Goal: Task Accomplishment & Management: Manage account settings

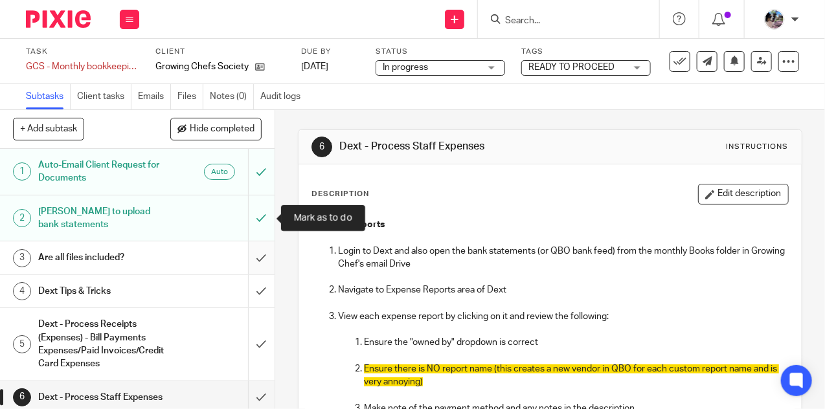
scroll to position [58, 0]
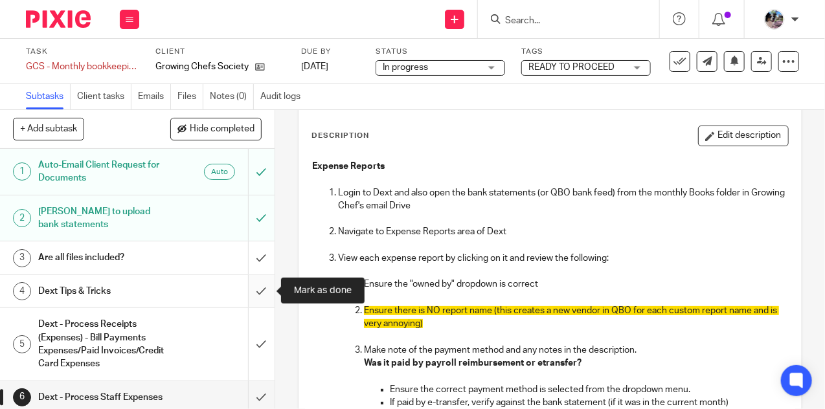
click at [258, 287] on input "submit" at bounding box center [137, 291] width 274 height 32
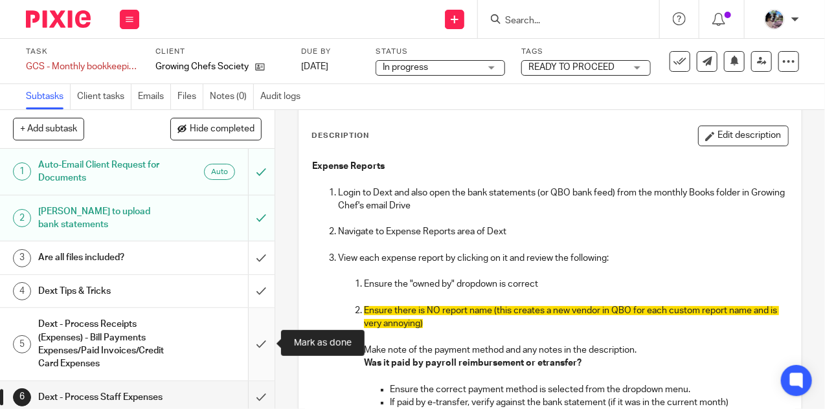
click at [258, 347] on input "submit" at bounding box center [137, 344] width 274 height 72
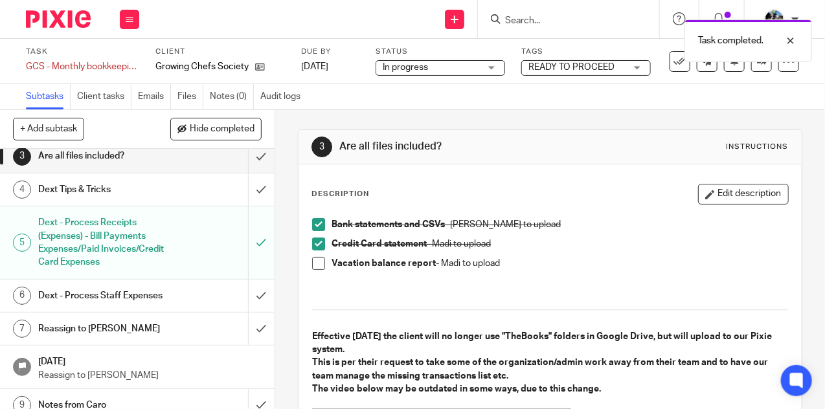
scroll to position [104, 0]
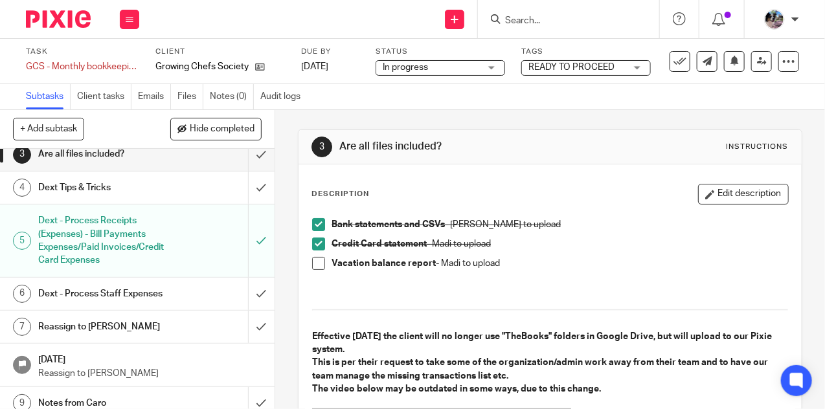
click at [208, 184] on div "Dext Tips & Tricks" at bounding box center [136, 187] width 197 height 19
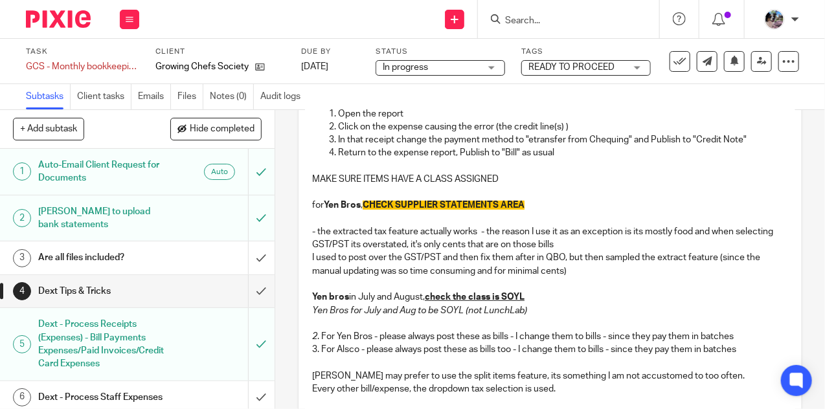
scroll to position [139, 0]
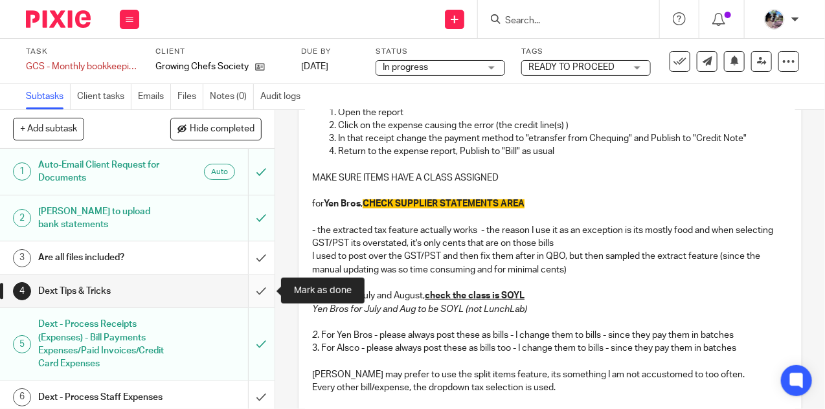
click at [259, 290] on input "submit" at bounding box center [137, 291] width 274 height 32
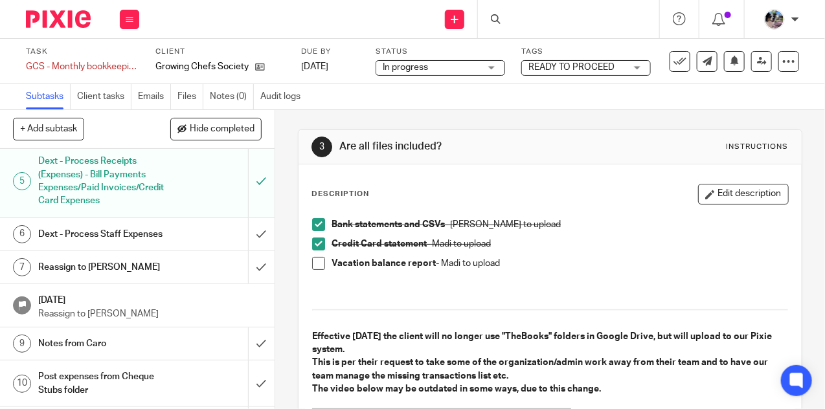
scroll to position [170, 0]
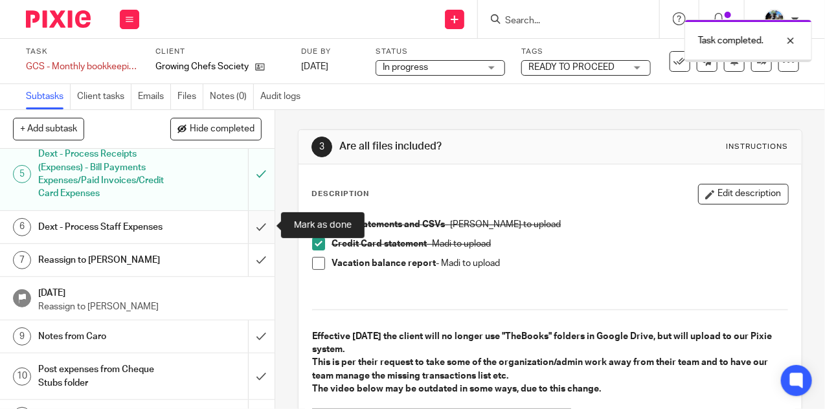
click at [254, 231] on input "submit" at bounding box center [137, 227] width 274 height 32
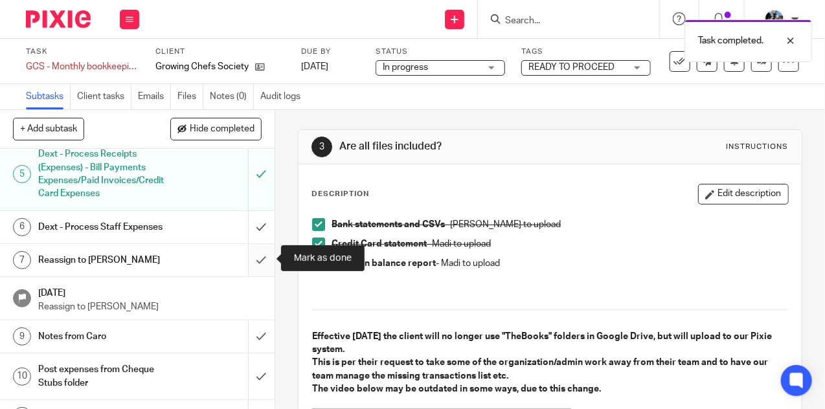
click at [254, 267] on input "submit" at bounding box center [137, 260] width 274 height 32
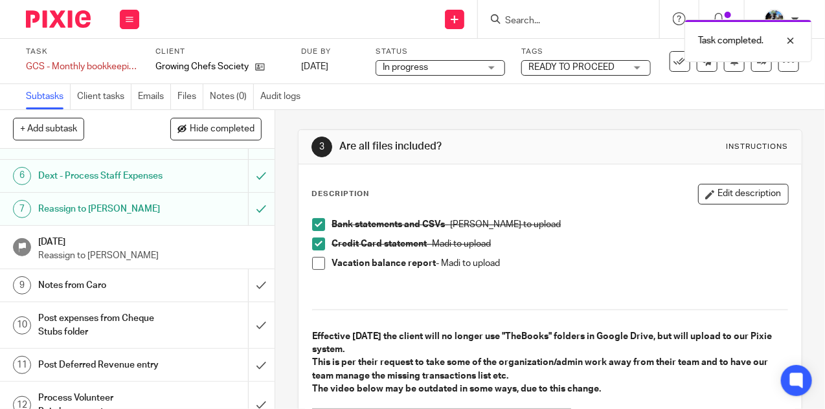
scroll to position [229, 0]
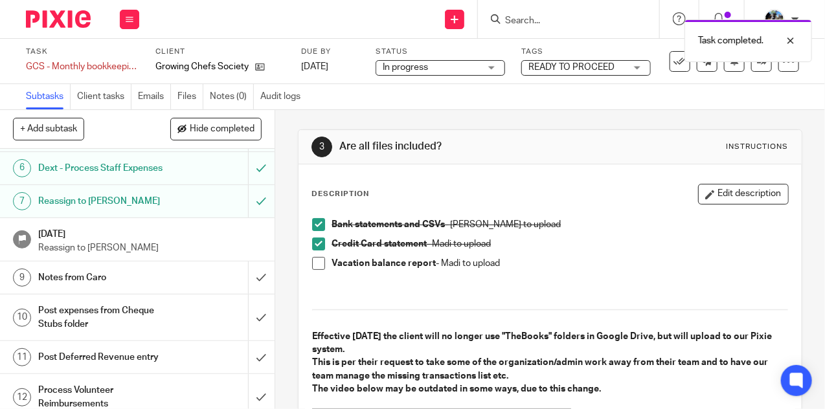
click at [173, 272] on div "Notes from Caro" at bounding box center [136, 277] width 197 height 19
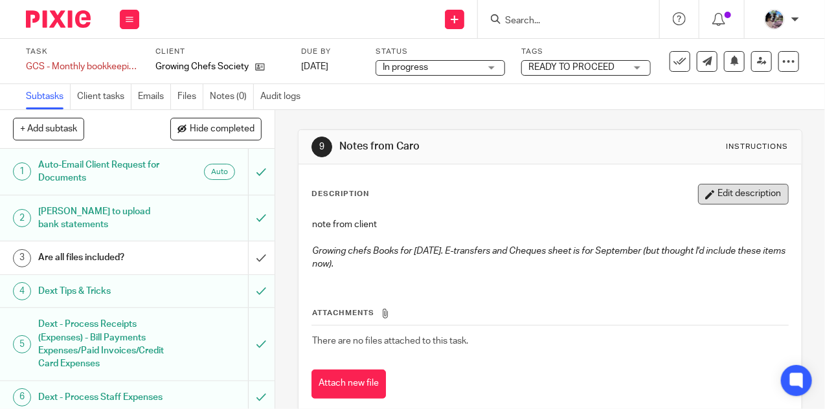
click at [751, 186] on button "Edit description" at bounding box center [743, 194] width 91 height 21
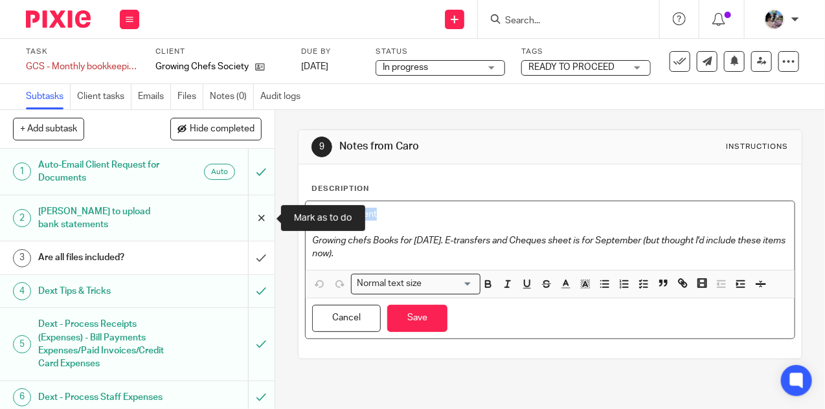
drag, startPoint x: 384, startPoint y: 212, endPoint x: 250, endPoint y: 207, distance: 133.4
click at [250, 207] on div "+ Add subtask Hide completed Cancel + Add 1 Auto-Email Client Request for Docum…" at bounding box center [412, 259] width 825 height 299
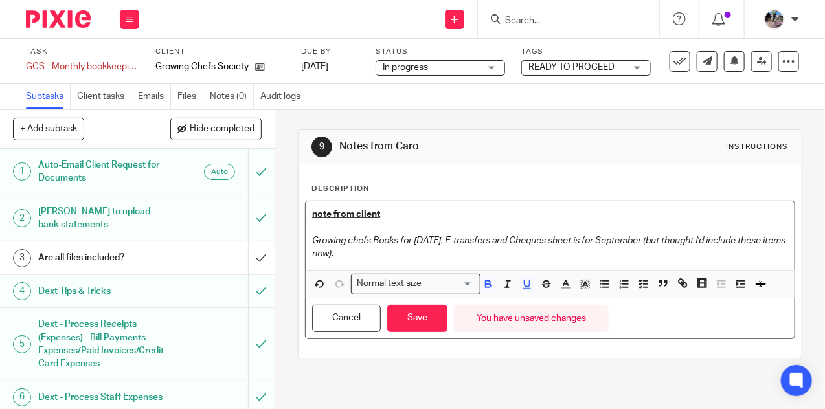
click at [390, 260] on div "note from client Growing chefs Books for August 2025. E-transfers and Cheques s…" at bounding box center [550, 235] width 489 height 69
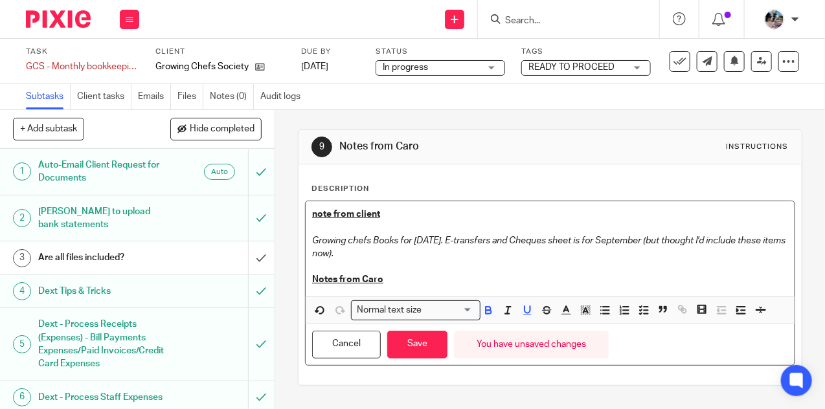
click at [318, 210] on u "note from client" at bounding box center [346, 214] width 68 height 9
click at [408, 287] on div "Note from client Growing chefs Books for August 2025. E-transfers and Cheques s…" at bounding box center [550, 248] width 489 height 95
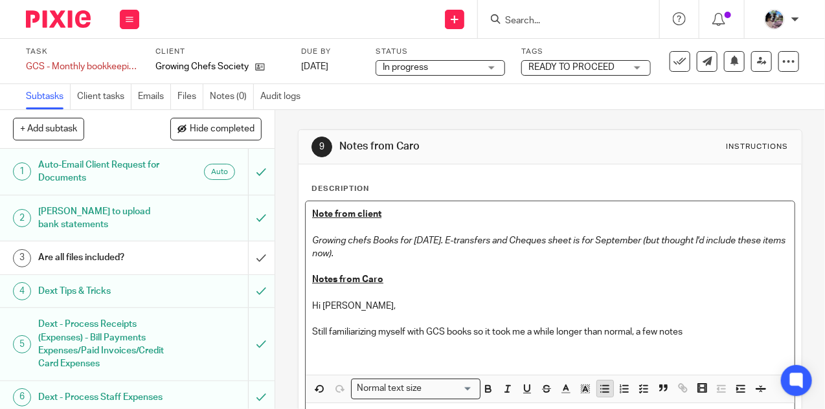
click at [603, 386] on icon "button" at bounding box center [605, 389] width 12 height 12
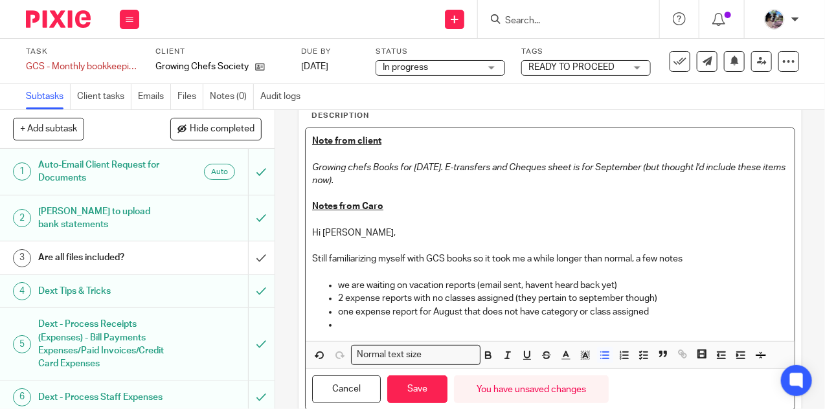
scroll to position [76, 0]
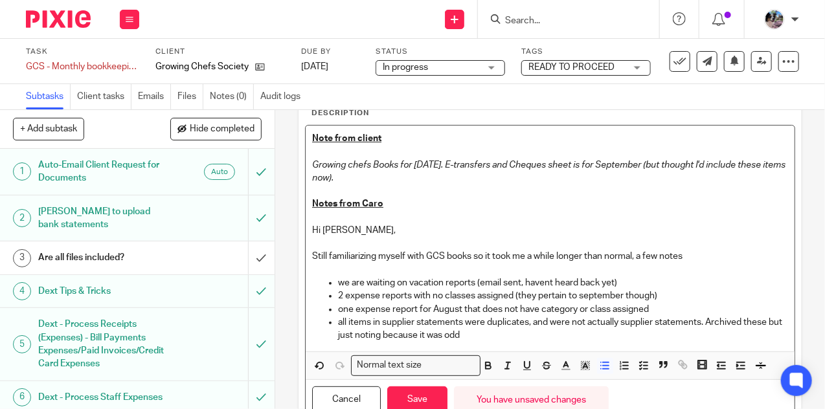
click at [628, 278] on p "we are waiting on vacation reports (email sent, havent heard back yet)" at bounding box center [563, 282] width 450 height 13
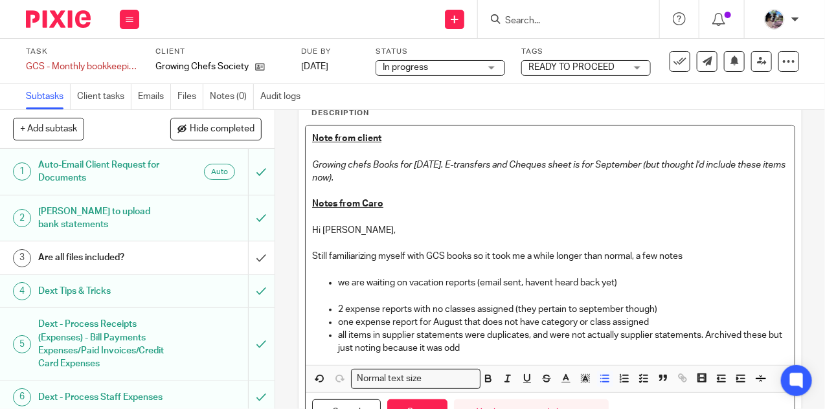
click at [665, 307] on p "2 expense reports with no classes assigned (they pertain to september though)" at bounding box center [563, 309] width 450 height 13
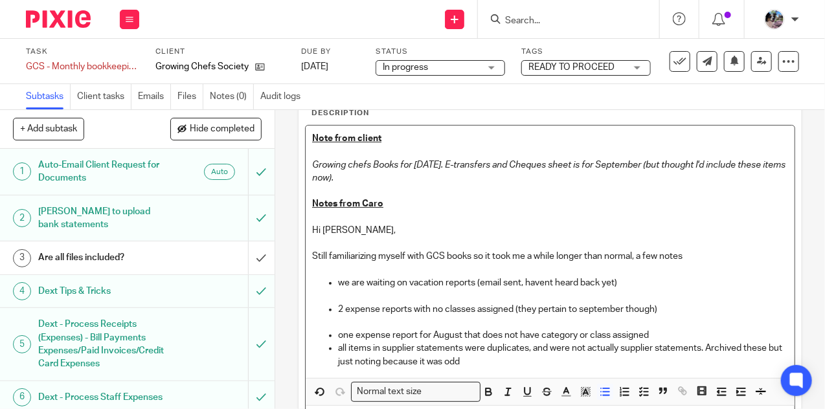
click at [677, 333] on p "one expense report for August that does not have category or class assigned" at bounding box center [563, 335] width 450 height 13
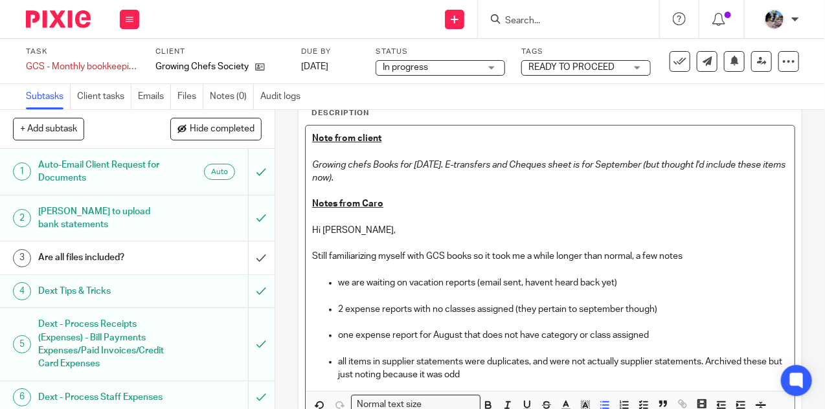
click at [698, 251] on p "Still familiarizing myself with GCS books so it took me a while longer than nor…" at bounding box center [550, 256] width 476 height 13
click at [476, 374] on p "all items in supplier statements were duplicates, and were not actually supplie…" at bounding box center [563, 368] width 450 height 27
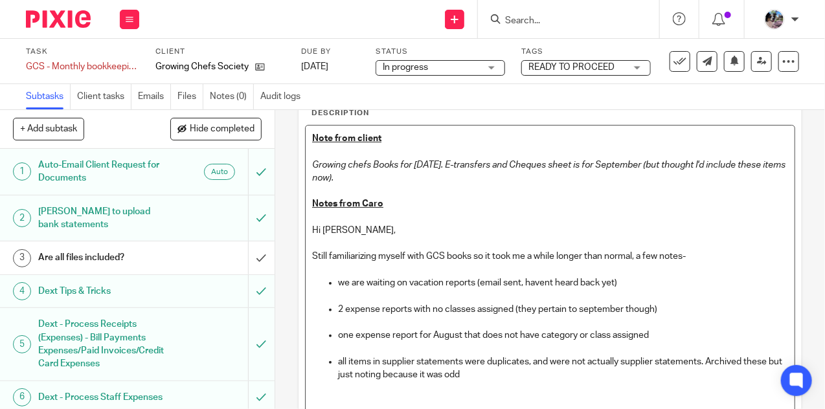
click at [506, 373] on p "all items in supplier statements were duplicates, and were not actually supplie…" at bounding box center [563, 368] width 450 height 27
click at [488, 375] on p "all items in supplier statements were duplicates, and were not actually supplie…" at bounding box center [563, 368] width 450 height 27
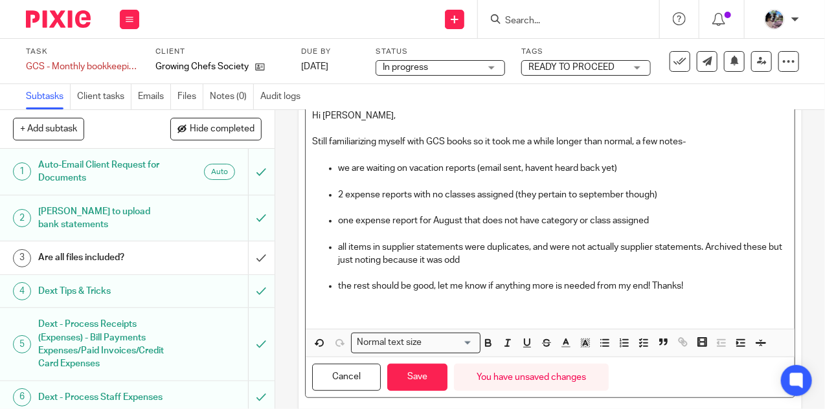
scroll to position [197, 0]
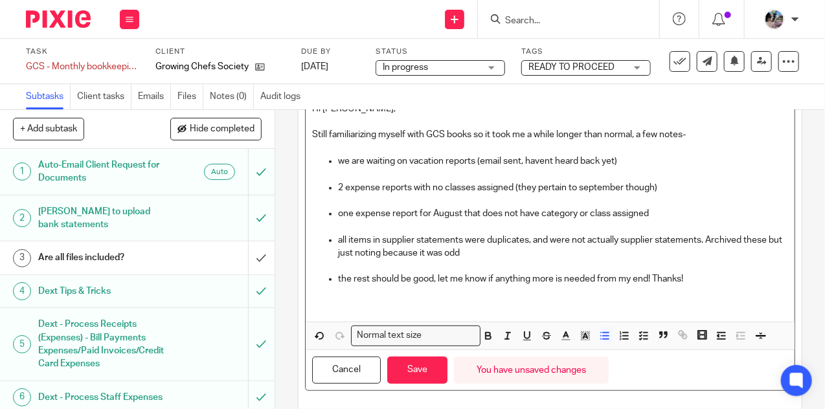
click at [340, 276] on p "the rest should be good, let me know if anything more is needed from my end! Th…" at bounding box center [563, 278] width 450 height 13
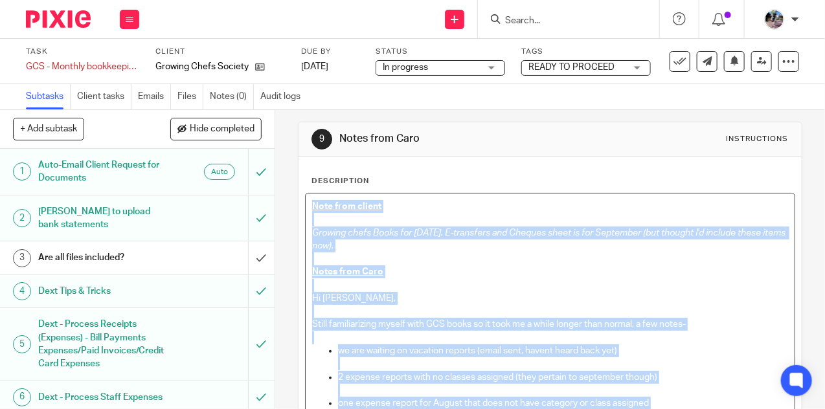
scroll to position [0, 0]
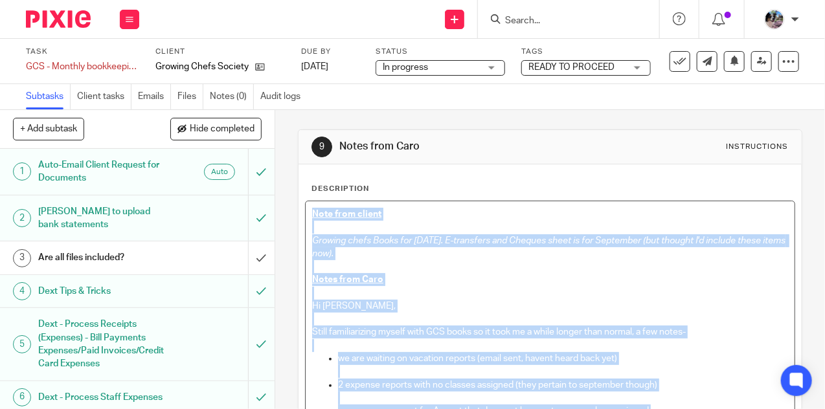
drag, startPoint x: 688, startPoint y: 280, endPoint x: 344, endPoint y: 104, distance: 387.0
click at [344, 107] on main "Task GCS - Monthly bookkeeping - August Save GCS - Monthly bookkeeping - August…" at bounding box center [412, 204] width 825 height 409
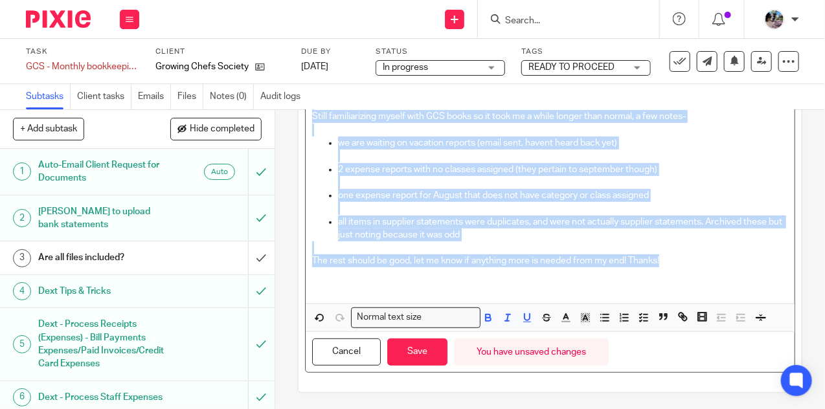
scroll to position [215, 0]
click at [584, 318] on icon "button" at bounding box center [585, 319] width 12 height 12
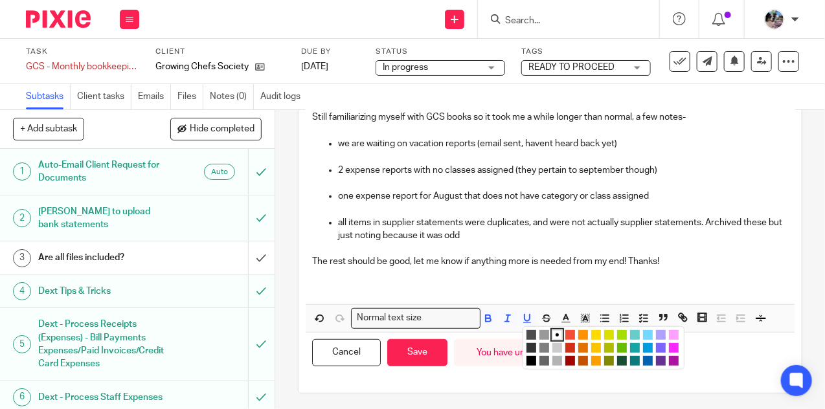
click at [649, 331] on li "color:#73D8FF" at bounding box center [648, 335] width 10 height 10
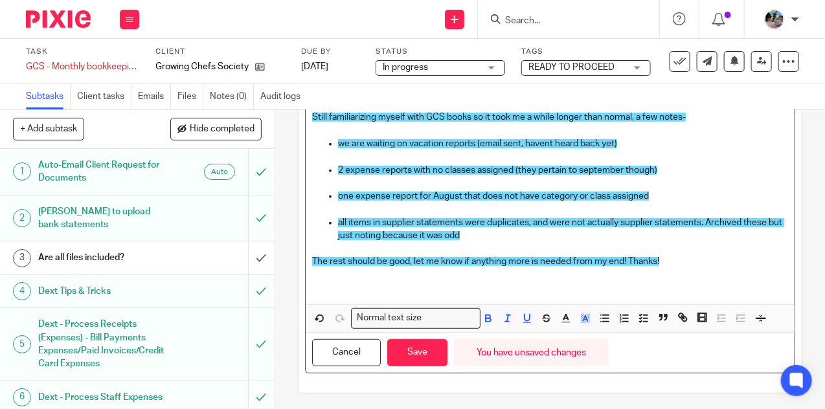
click at [499, 269] on p at bounding box center [550, 275] width 476 height 13
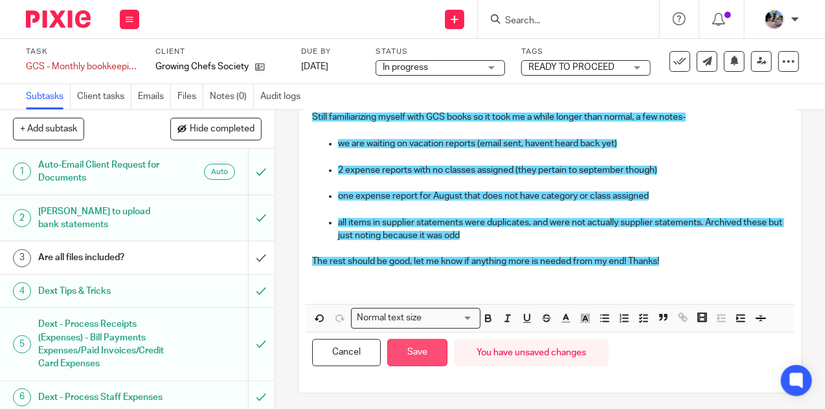
click at [416, 355] on button "Save" at bounding box center [417, 353] width 60 height 28
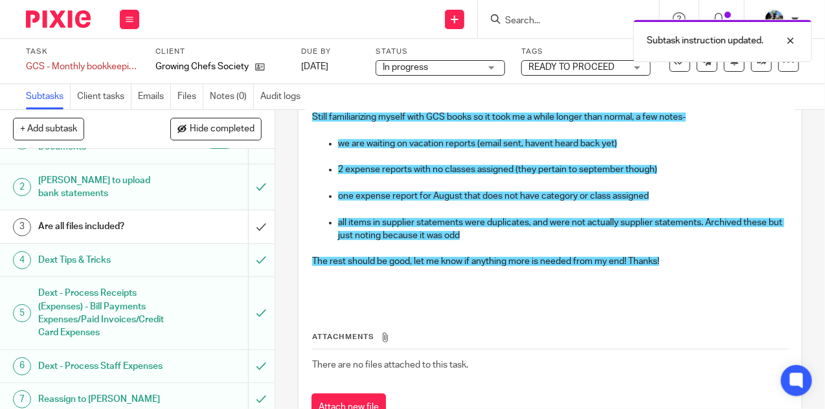
scroll to position [28, 0]
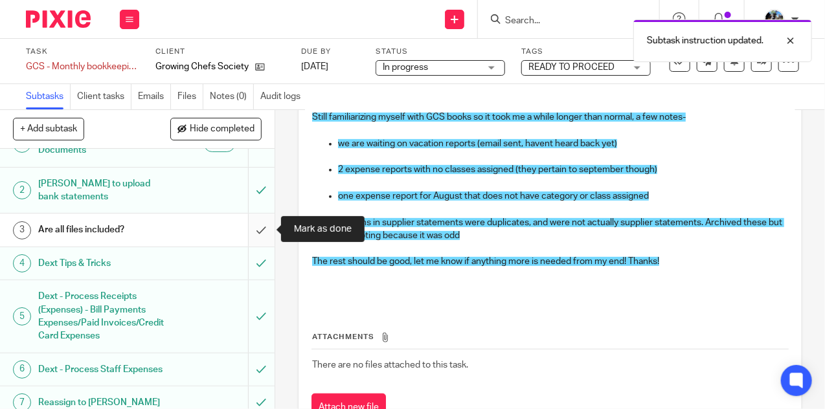
click at [258, 232] on input "submit" at bounding box center [137, 230] width 274 height 32
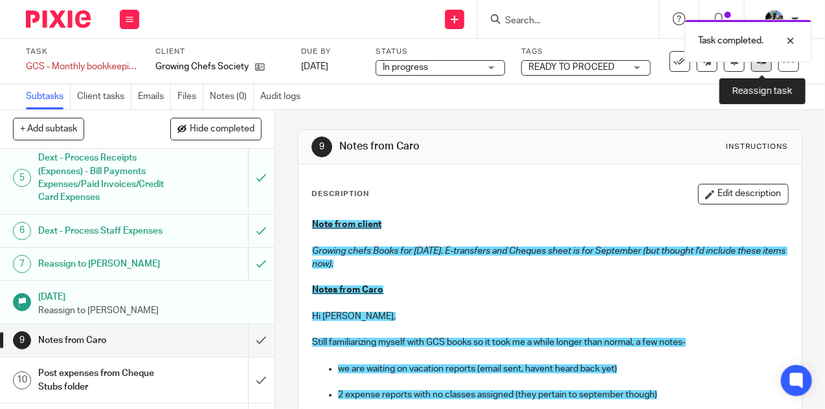
click at [761, 68] on link at bounding box center [761, 61] width 21 height 21
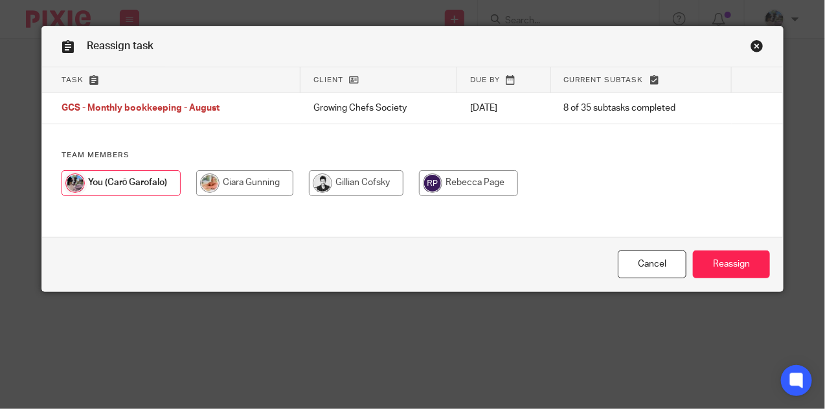
click at [255, 190] on input "radio" at bounding box center [244, 183] width 97 height 26
radio input "true"
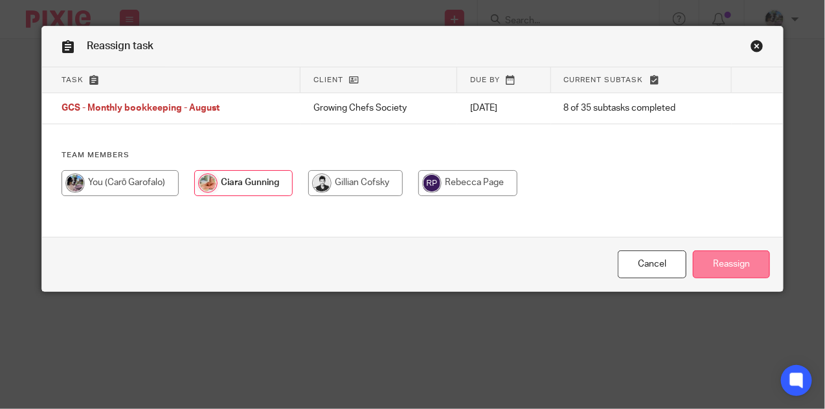
click at [729, 256] on input "Reassign" at bounding box center [731, 264] width 77 height 28
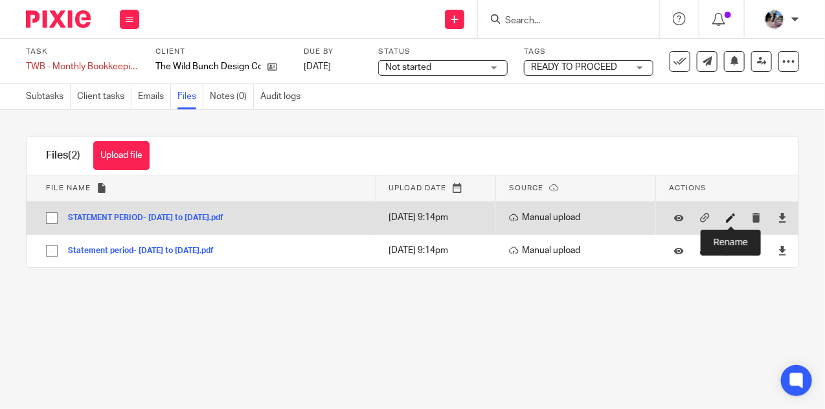
click at [728, 219] on icon at bounding box center [731, 218] width 10 height 10
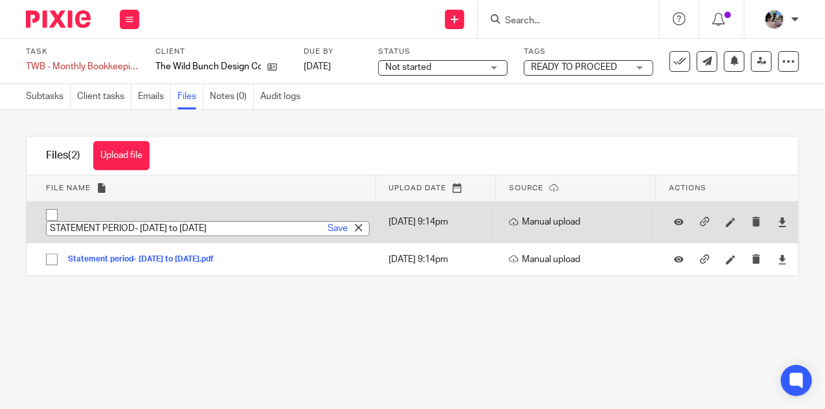
paste input "[DATE] Dec Chequing Statement"
click at [96, 224] on input "[DATE] Dec Chequing Statement" at bounding box center [208, 228] width 324 height 15
click at [132, 228] on input "[DATE] Dec Chequing Statement" at bounding box center [208, 228] width 324 height 15
type input "[DATE] Aug Chequing Statement"
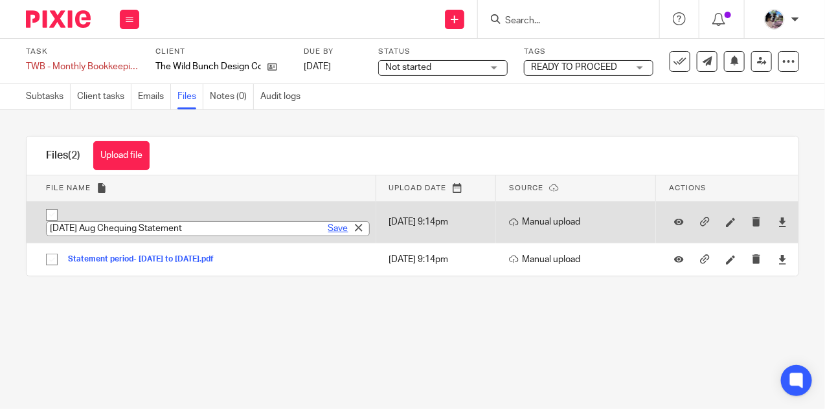
click at [338, 225] on link "Save" at bounding box center [338, 228] width 20 height 13
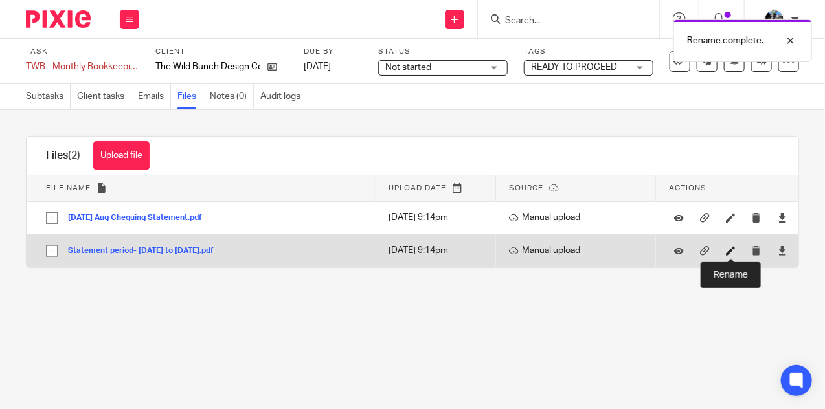
click at [735, 250] on icon at bounding box center [731, 251] width 10 height 10
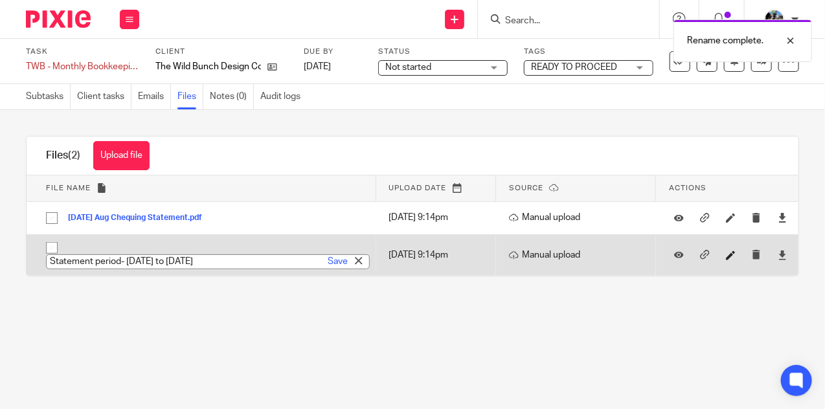
paste input "[DATE] Dec Business Visa"
click at [113, 260] on input "[DATE] Dec Business Visa" at bounding box center [208, 261] width 324 height 15
click at [98, 260] on input "[DATE] Dec Business Visa" at bounding box center [208, 261] width 324 height 15
click at [146, 259] on input "[DATE] Dec Business Visa" at bounding box center [208, 261] width 324 height 15
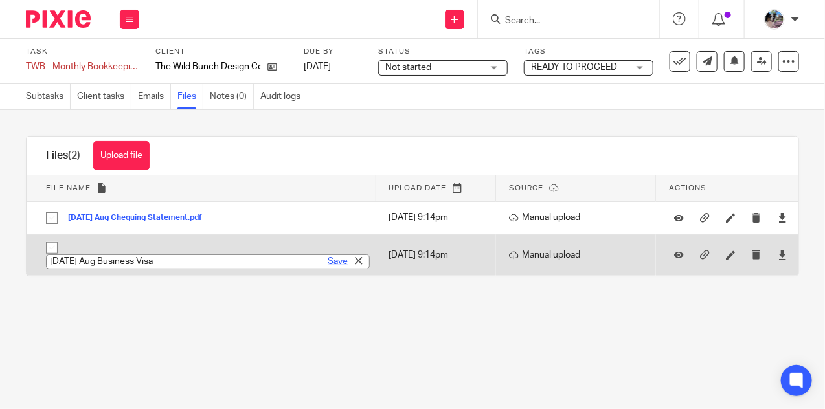
type input "[DATE] Aug Business Visa"
click at [335, 260] on link "Save" at bounding box center [338, 261] width 20 height 13
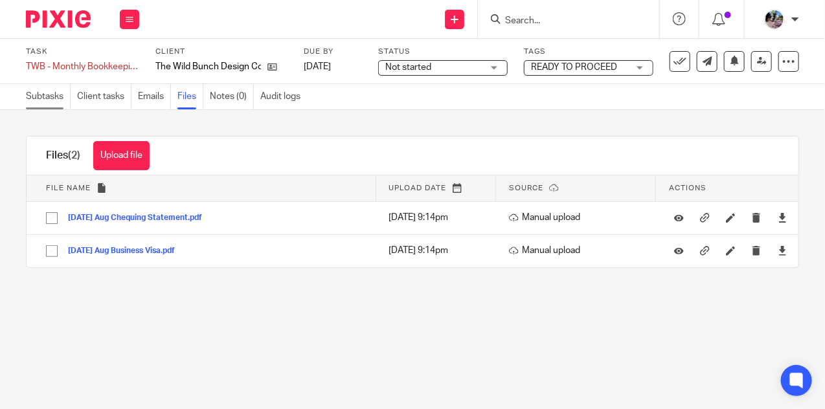
click at [49, 91] on link "Subtasks" at bounding box center [48, 96] width 45 height 25
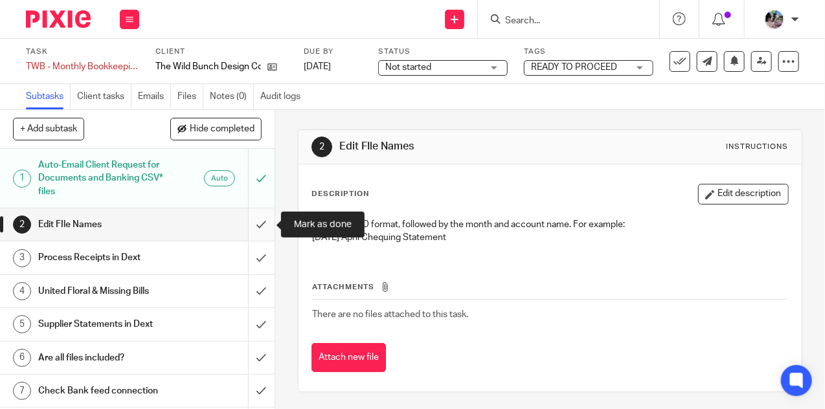
click at [265, 222] on input "submit" at bounding box center [137, 224] width 274 height 32
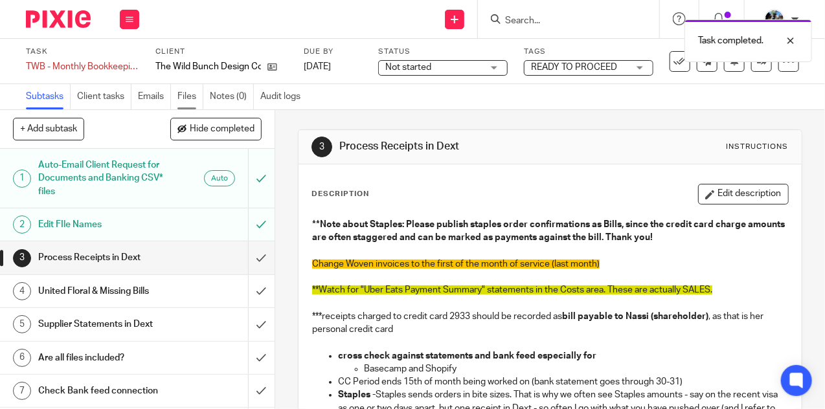
click at [185, 96] on link "Files" at bounding box center [190, 96] width 26 height 25
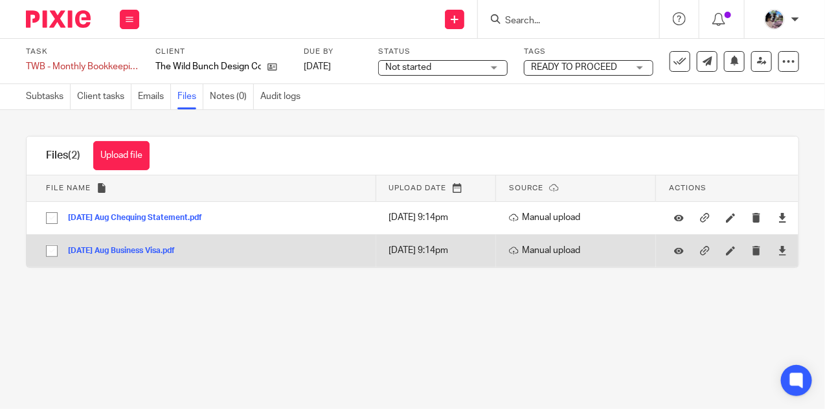
click at [152, 254] on button "[DATE] Aug Business Visa.pdf" at bounding box center [126, 251] width 117 height 9
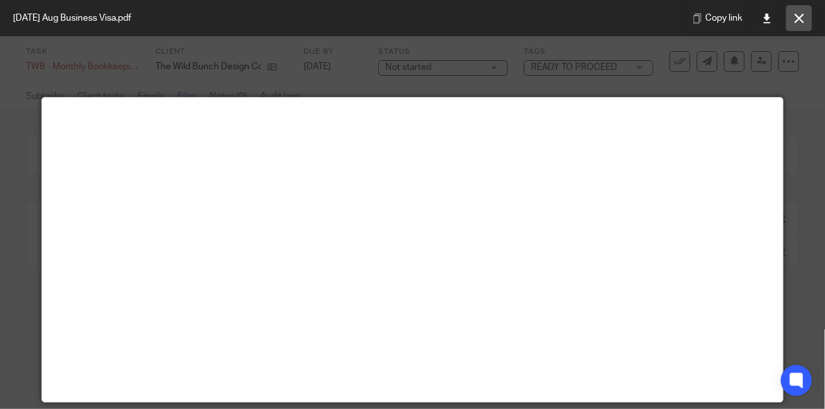
click at [794, 21] on icon at bounding box center [799, 19] width 10 height 10
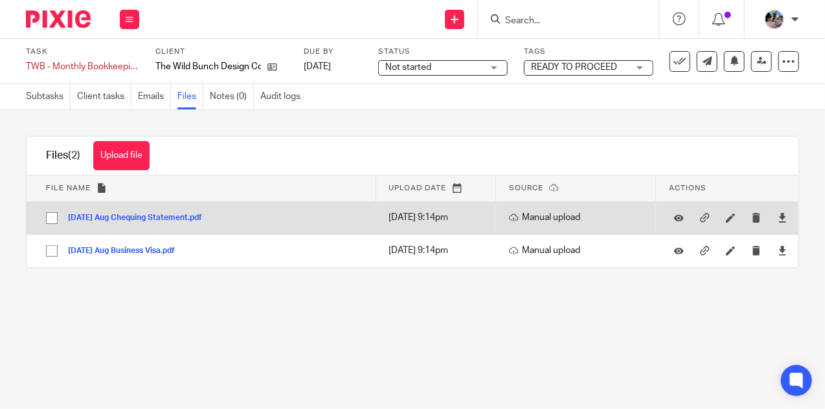
click at [157, 214] on button "[DATE] Aug Chequing Statement.pdf" at bounding box center [140, 218] width 144 height 9
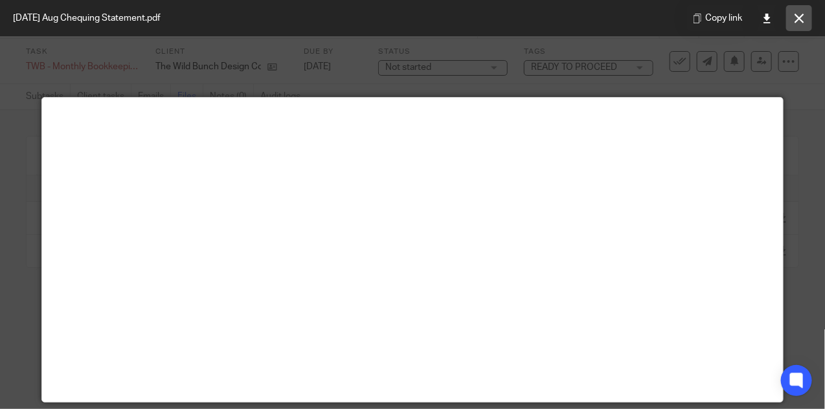
click at [801, 14] on icon at bounding box center [799, 19] width 10 height 10
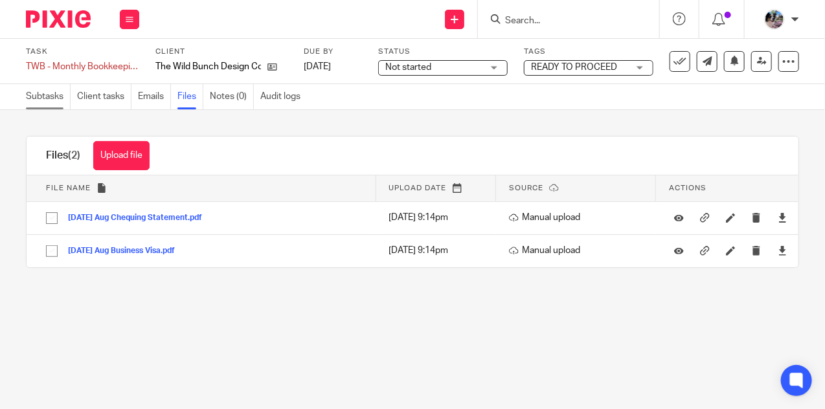
click at [42, 93] on link "Subtasks" at bounding box center [48, 96] width 45 height 25
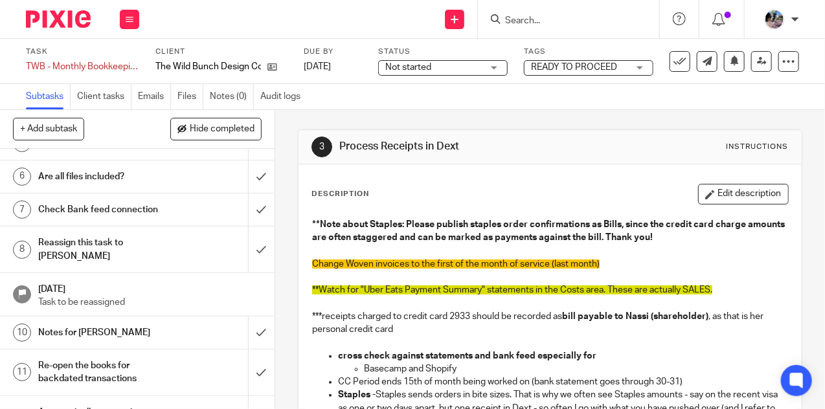
scroll to position [154, 0]
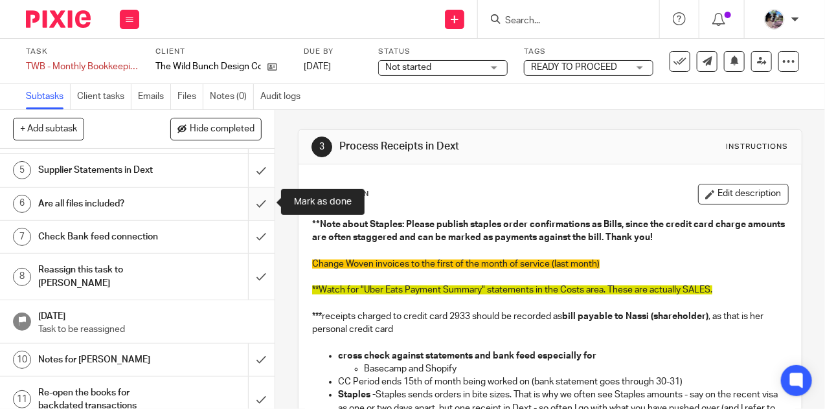
click at [258, 205] on input "submit" at bounding box center [137, 204] width 274 height 32
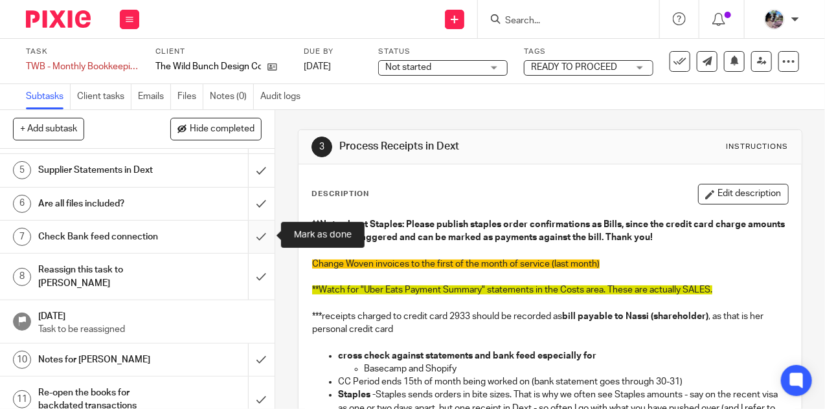
click at [258, 225] on input "submit" at bounding box center [137, 237] width 274 height 32
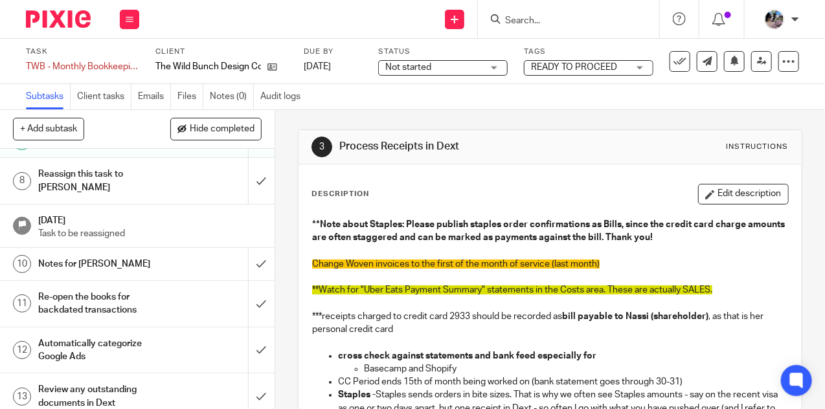
scroll to position [254, 0]
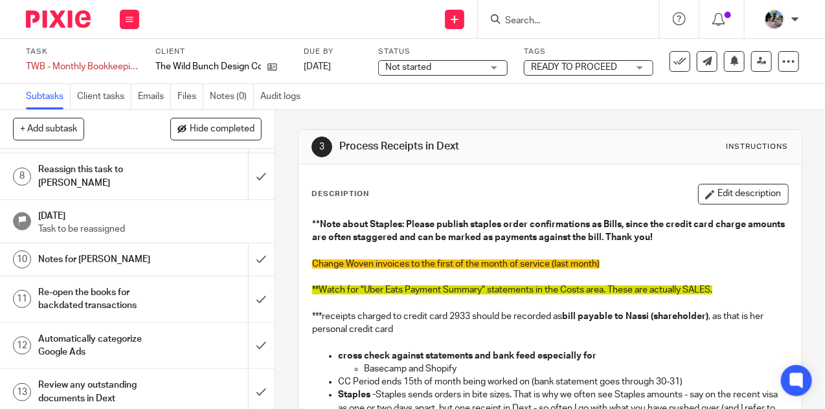
click at [153, 250] on h1 "Notes for Ciara" at bounding box center [103, 259] width 131 height 19
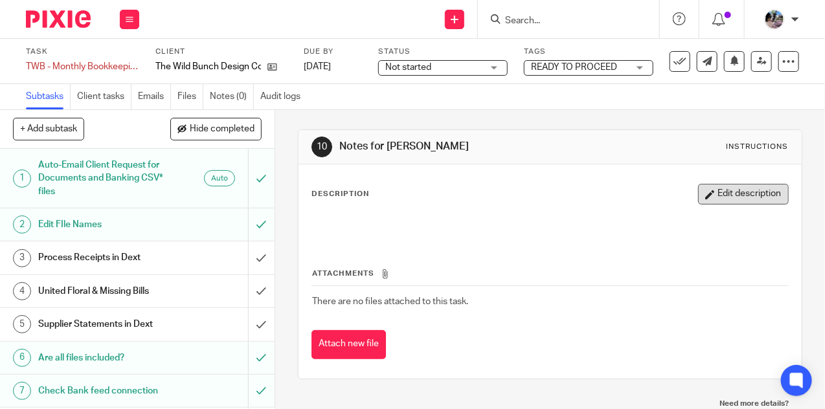
click at [721, 194] on button "Edit description" at bounding box center [743, 194] width 91 height 21
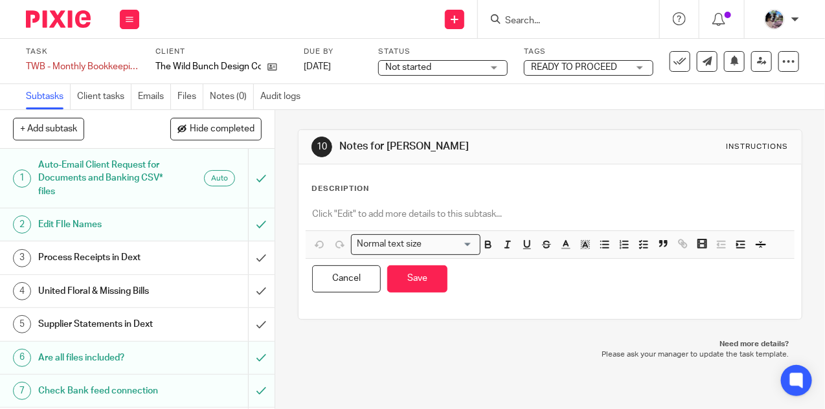
click at [537, 196] on div "Description Normal text size Loading... Remove Edit Insert new video Copy and p…" at bounding box center [549, 242] width 477 height 116
click at [513, 213] on p at bounding box center [550, 214] width 476 height 13
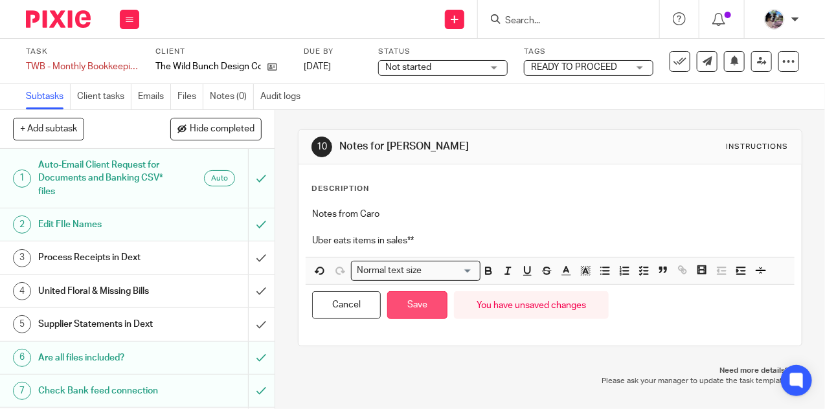
click at [430, 298] on button "Save" at bounding box center [417, 305] width 60 height 28
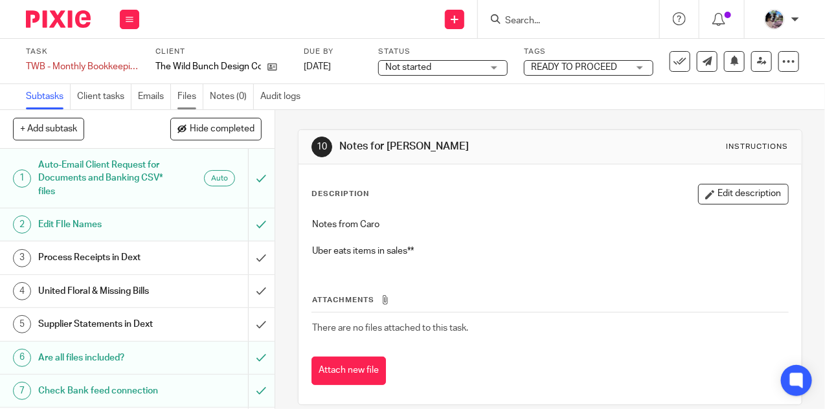
click at [188, 95] on link "Files" at bounding box center [190, 96] width 26 height 25
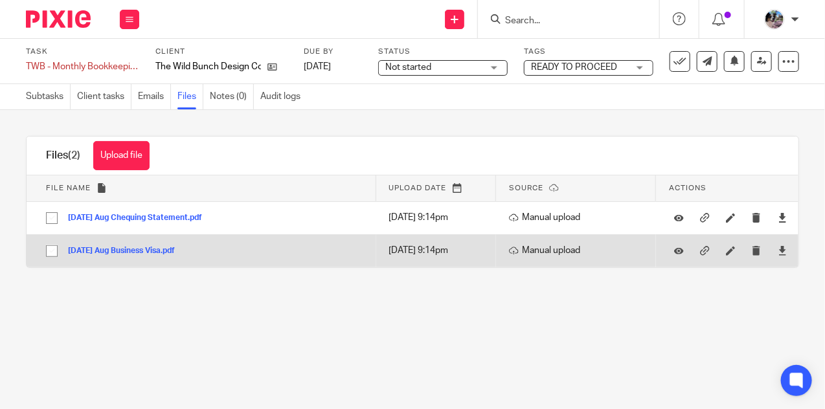
click at [147, 250] on button "[DATE] Aug Business Visa.pdf" at bounding box center [126, 251] width 117 height 9
